Goal: Task Accomplishment & Management: Complete application form

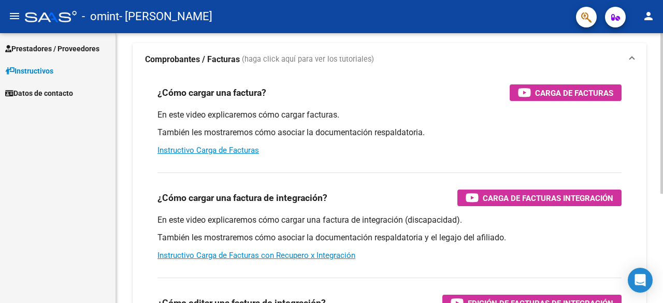
scroll to position [7, 0]
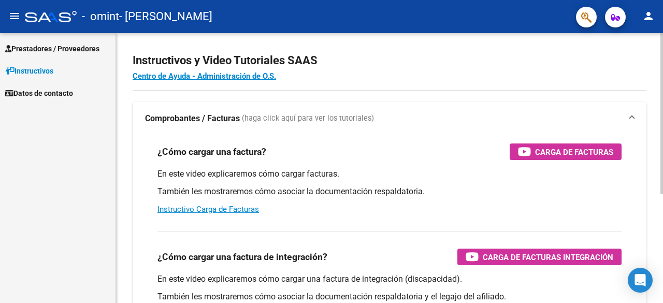
click at [652, 54] on div "Instructivos y Video Tutoriales SAAS Centro de Ayuda - Administración de O.S. C…" at bounding box center [391, 253] width 550 height 455
click at [76, 47] on span "Prestadores / Proveedores" at bounding box center [52, 48] width 94 height 11
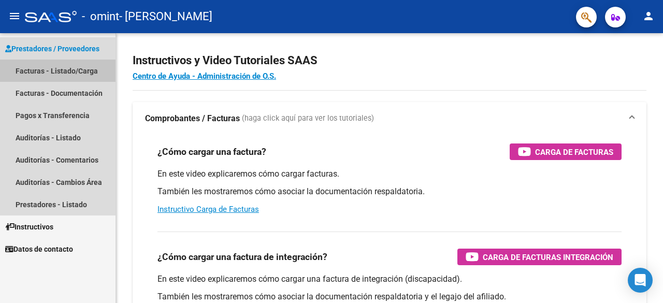
click at [62, 73] on link "Facturas - Listado/Carga" at bounding box center [58, 71] width 116 height 22
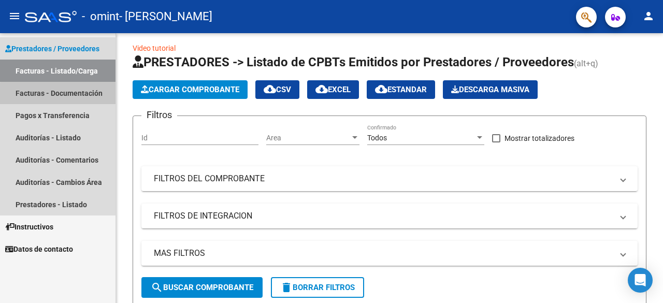
click at [60, 96] on link "Facturas - Documentación" at bounding box center [58, 93] width 116 height 22
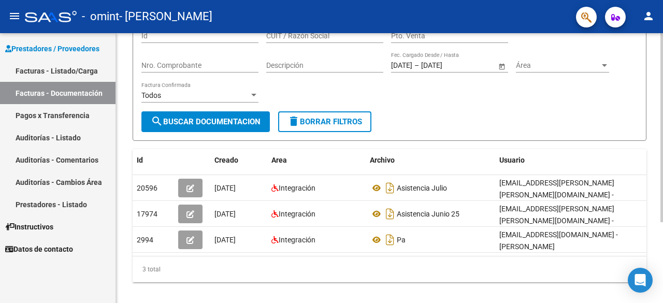
click at [662, 121] on div at bounding box center [662, 199] width 3 height 189
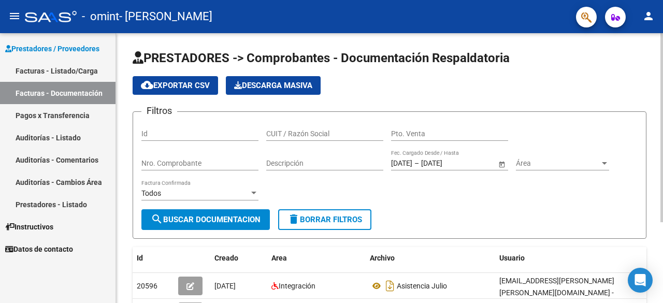
click at [663, 5] on div "menu - omint - [PERSON_NAME] person Prestadores / Proveedores Facturas - Listad…" at bounding box center [331, 151] width 663 height 303
click at [39, 74] on link "Facturas - Listado/Carga" at bounding box center [58, 71] width 116 height 22
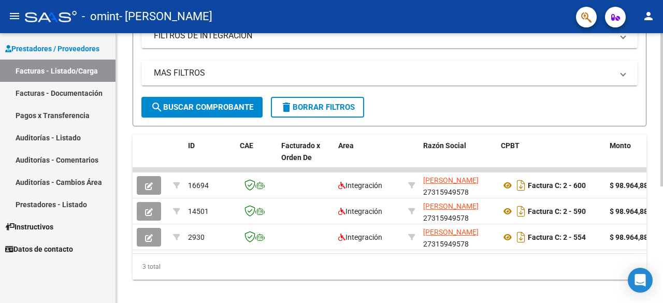
scroll to position [204, 0]
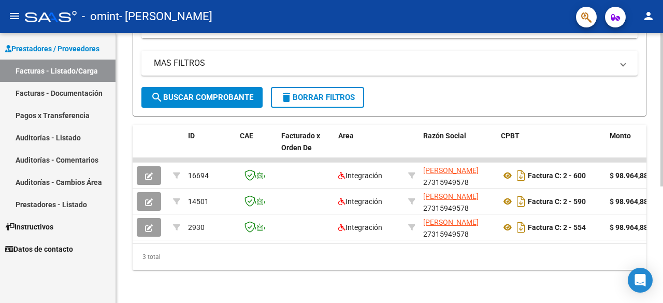
click at [663, 201] on div at bounding box center [662, 226] width 3 height 153
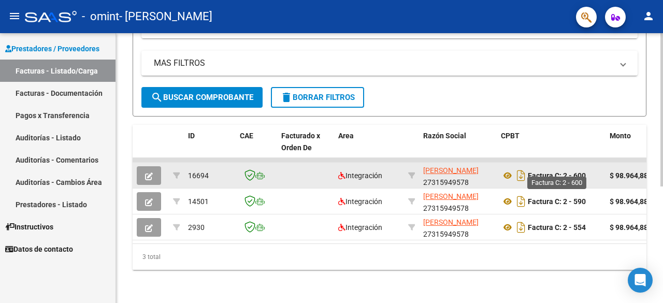
click at [546, 172] on strong "Factura C: 2 - 600" at bounding box center [557, 176] width 58 height 8
click at [311, 169] on datatable-body-cell at bounding box center [305, 175] width 57 height 25
click at [153, 169] on button "button" at bounding box center [149, 175] width 24 height 19
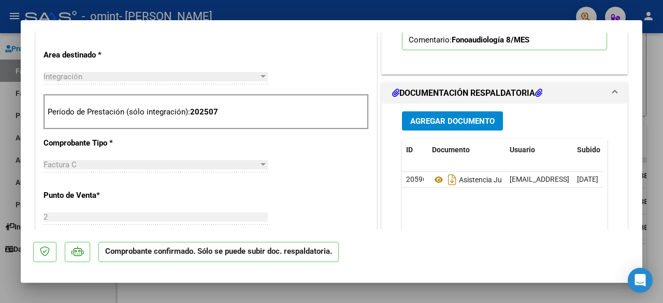
scroll to position [358, 0]
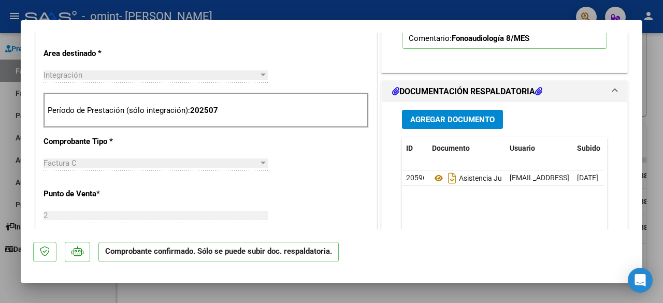
click at [462, 124] on span "Agregar Documento" at bounding box center [453, 119] width 84 height 9
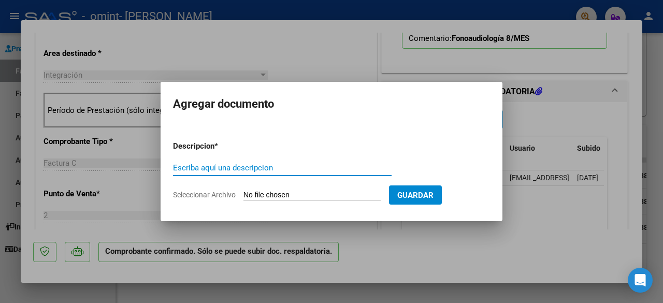
click at [217, 169] on input "Escriba aquí una descripcion" at bounding box center [282, 167] width 219 height 9
type input "Informe semestral"
click at [289, 195] on input "Seleccionar Archivo" at bounding box center [312, 196] width 137 height 10
type input "C:\fakepath\[PERSON_NAME] RV-Informe evolutivo 1er semestre 2025.docx"
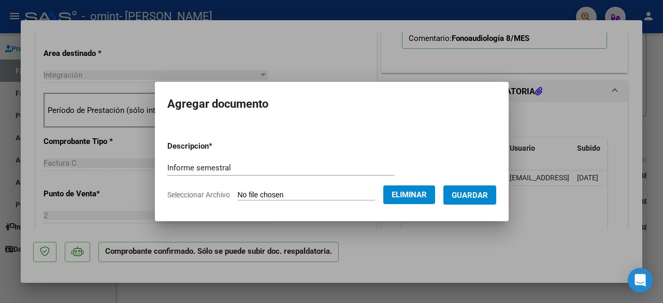
click at [488, 195] on span "Guardar" at bounding box center [470, 195] width 36 height 9
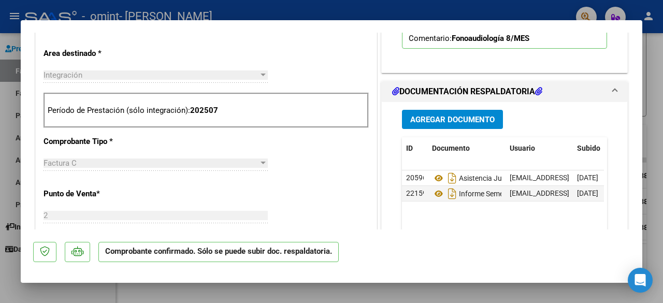
click at [555, 296] on div at bounding box center [331, 151] width 663 height 303
type input "$ 0,00"
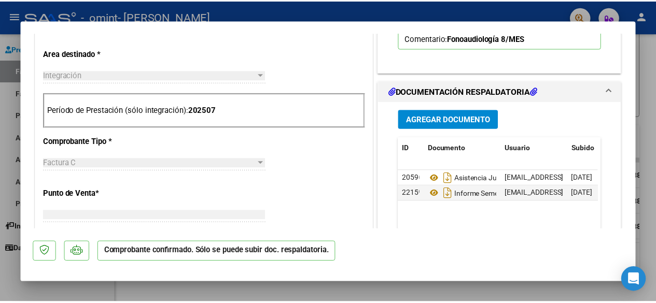
scroll to position [0, 0]
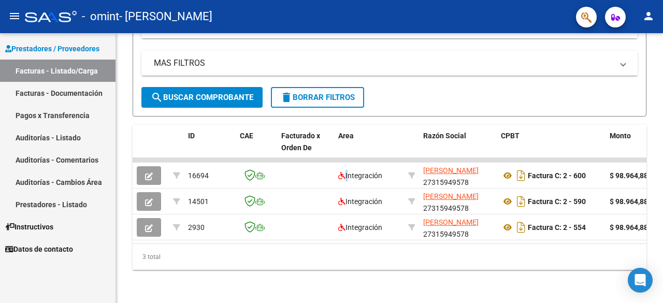
click at [646, 15] on mat-icon "person" at bounding box center [649, 16] width 12 height 12
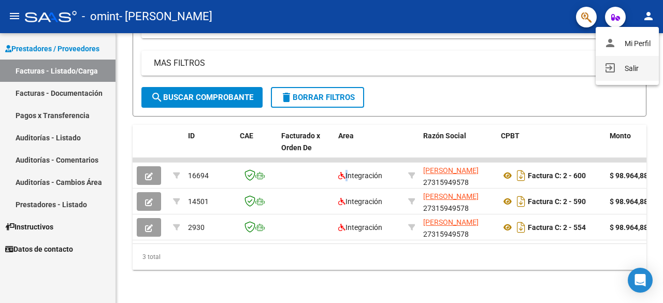
click at [628, 66] on button "exit_to_app Salir" at bounding box center [627, 68] width 63 height 25
